Goal: Download file/media

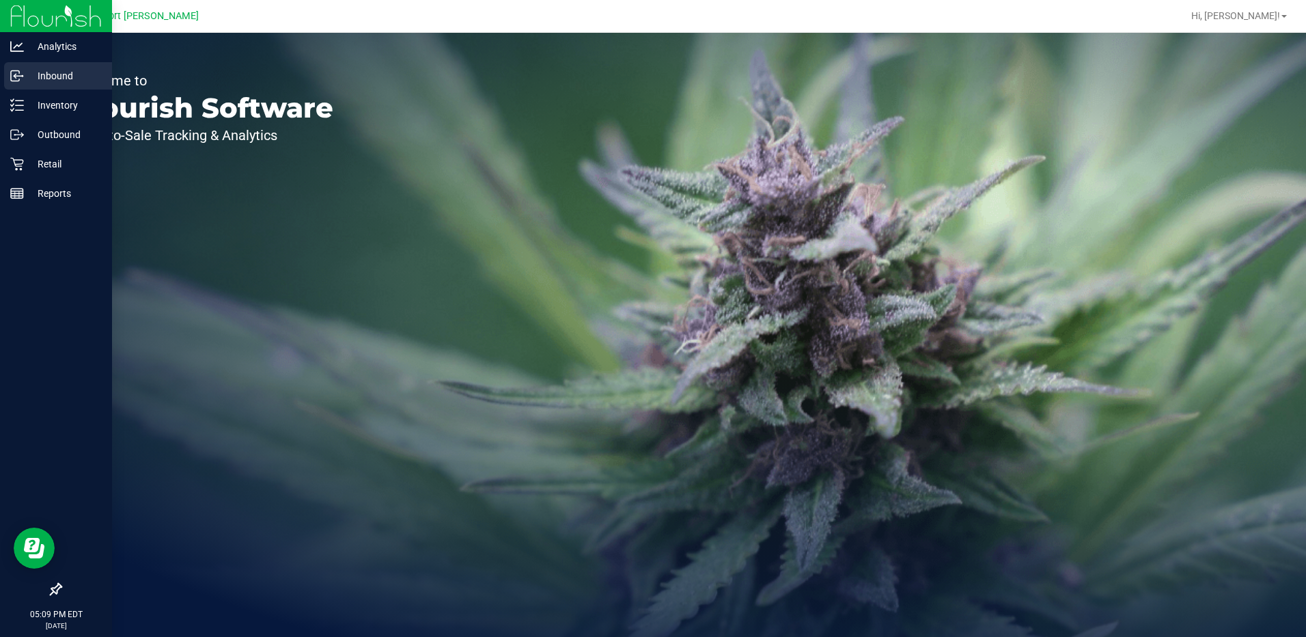
click at [59, 70] on p "Inbound" at bounding box center [65, 76] width 82 height 16
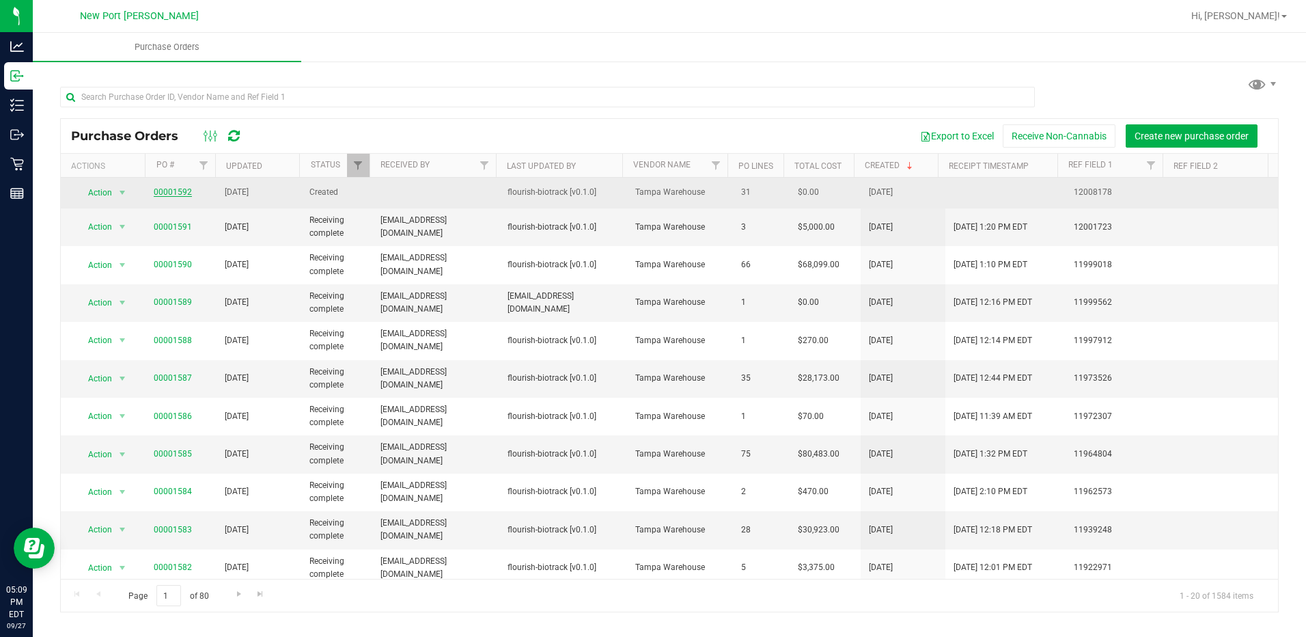
click at [170, 191] on link "00001592" at bounding box center [173, 192] width 38 height 10
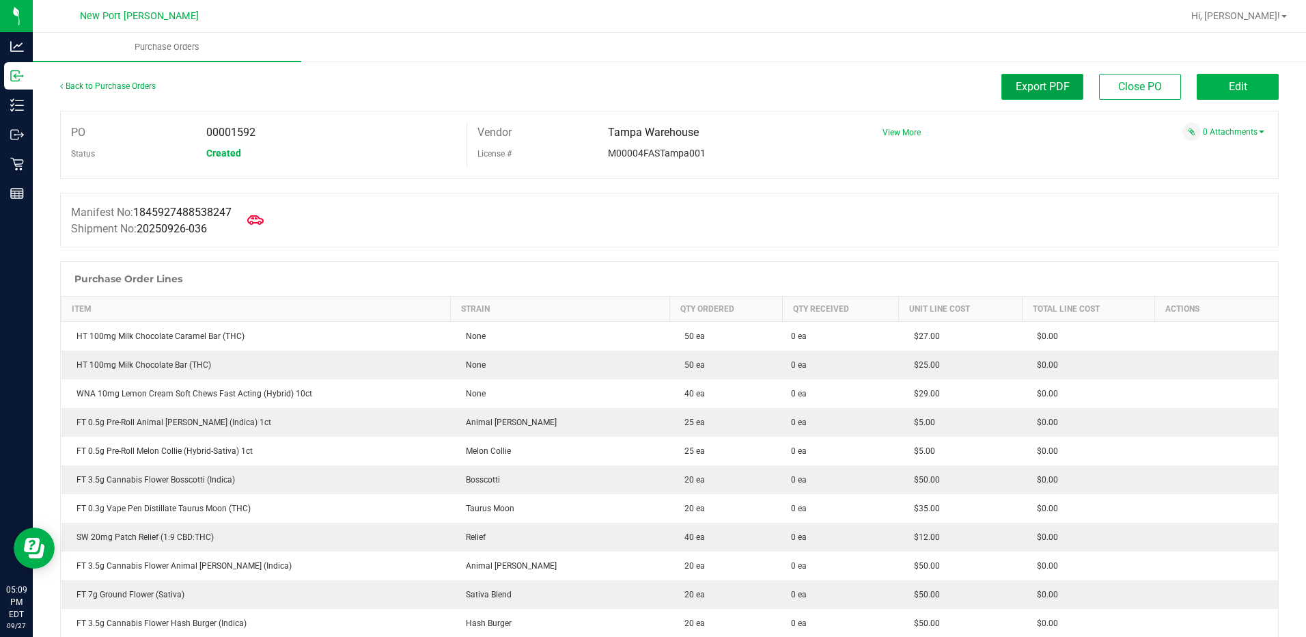
click at [1022, 85] on span "Export PDF" at bounding box center [1043, 86] width 54 height 13
